Goal: Find specific page/section: Find specific page/section

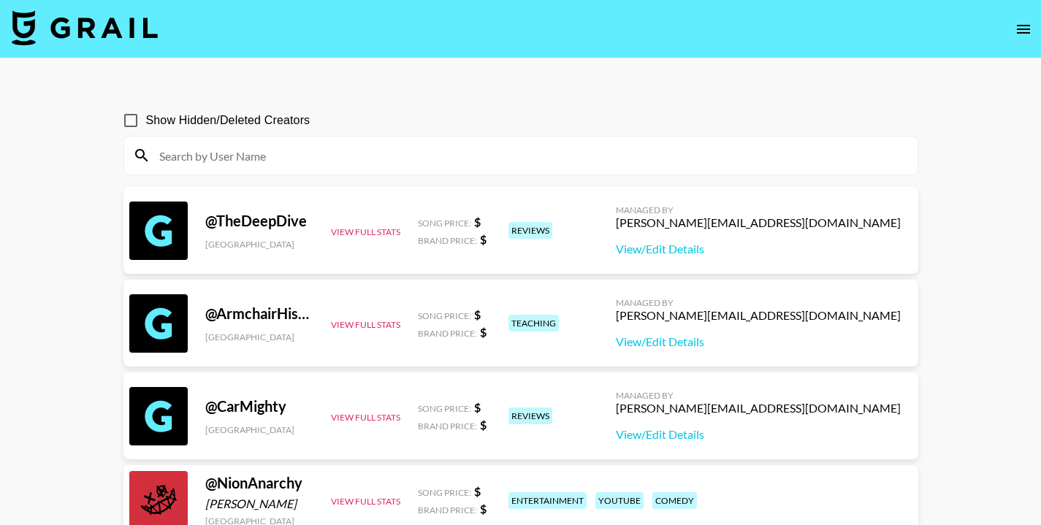
click at [299, 151] on input at bounding box center [530, 155] width 758 height 23
paste input "regina_ugc_"
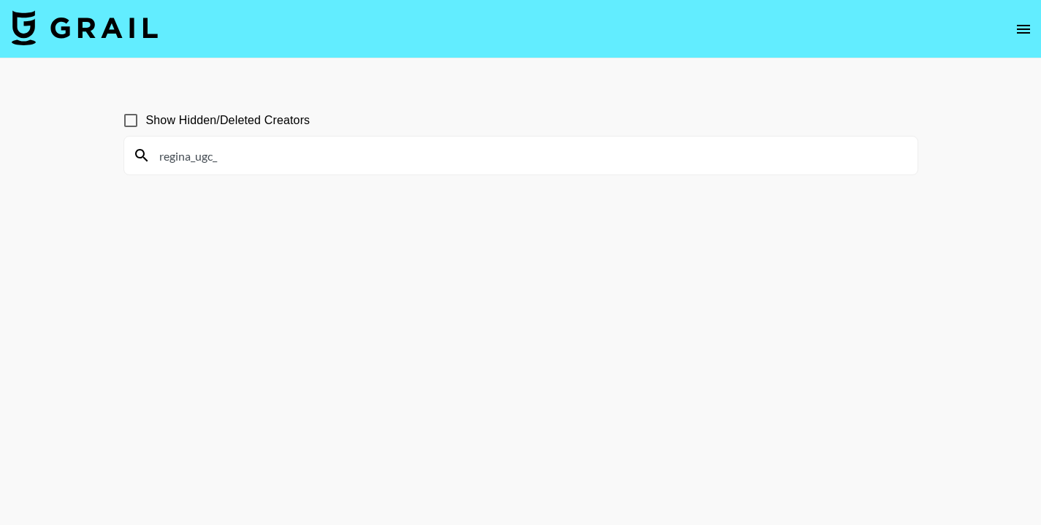
type input "regina_ugc_"
click at [134, 123] on input "Show Hidden/Deleted Creators" at bounding box center [130, 120] width 31 height 31
checkbox input "false"
drag, startPoint x: 235, startPoint y: 150, endPoint x: 311, endPoint y: 145, distance: 76.1
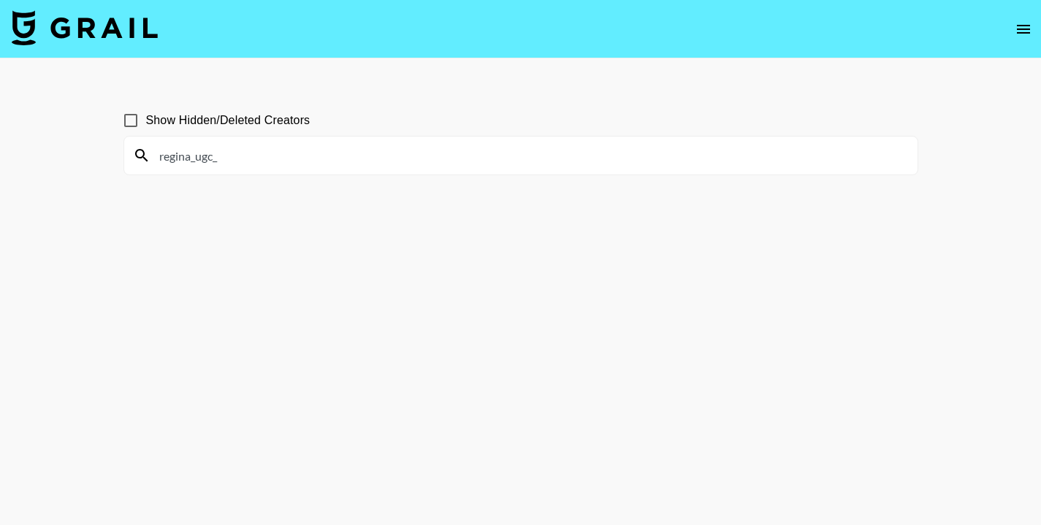
click at [237, 150] on input "regina_ugc_" at bounding box center [530, 155] width 758 height 23
drag, startPoint x: 229, startPoint y: 158, endPoint x: 146, endPoint y: 157, distance: 83.3
click at [146, 157] on div "regina_ugc_" at bounding box center [521, 156] width 794 height 38
paste input "mimiermakeup"
type input "mimiermakeup"
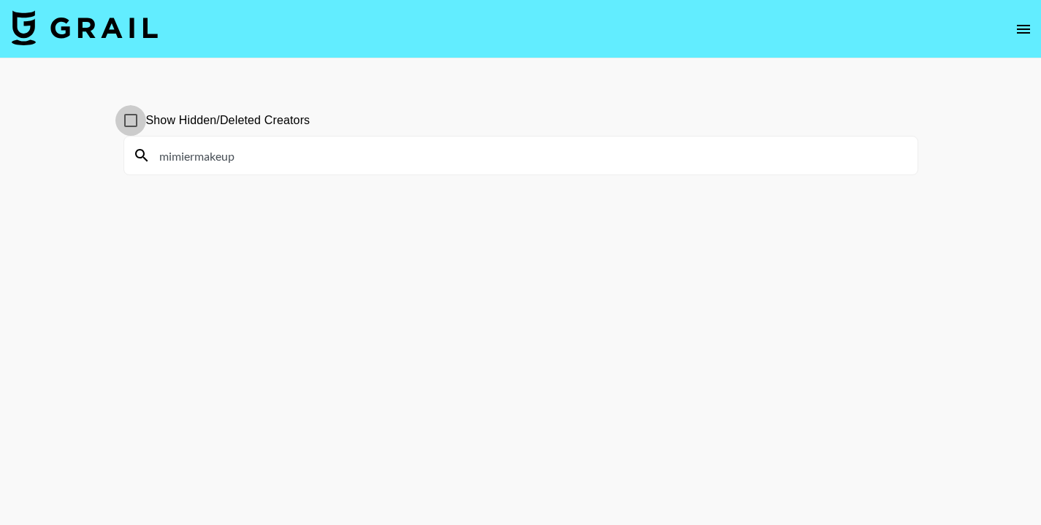
click at [134, 122] on input "Show Hidden/Deleted Creators" at bounding box center [130, 120] width 31 height 31
checkbox input "true"
